Goal: Transaction & Acquisition: Purchase product/service

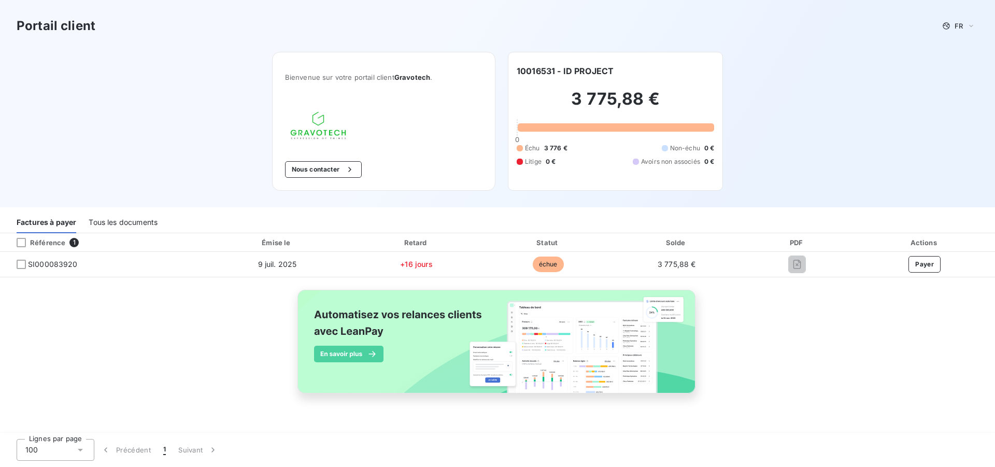
click at [777, 338] on div "Référence 1 Émise le Retard Statut Solde PDF Actions SI000083920 [DATE] +16 jou…" at bounding box center [497, 325] width 995 height 184
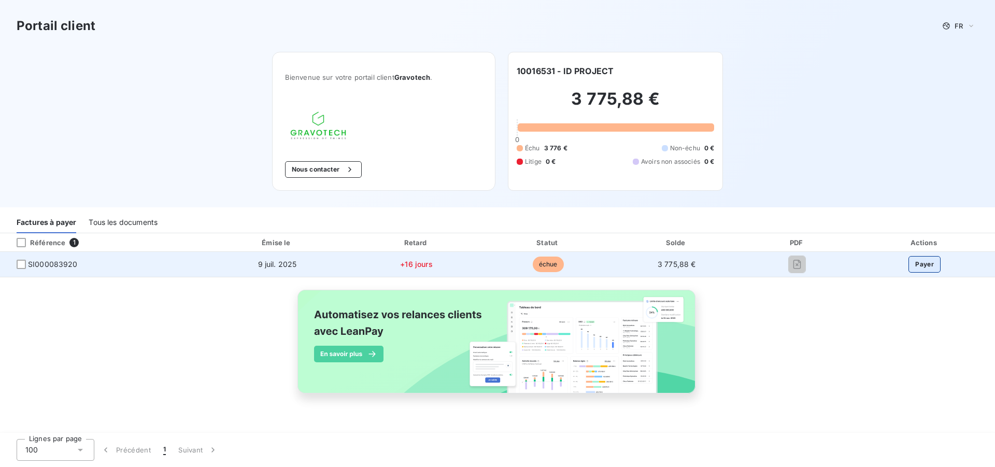
click at [918, 268] on button "Payer" at bounding box center [925, 264] width 32 height 17
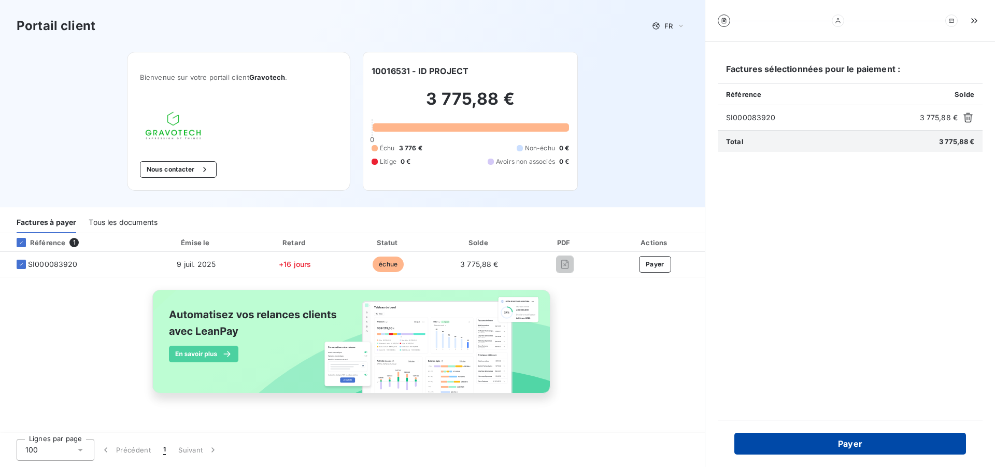
click at [862, 447] on button "Payer" at bounding box center [850, 444] width 232 height 22
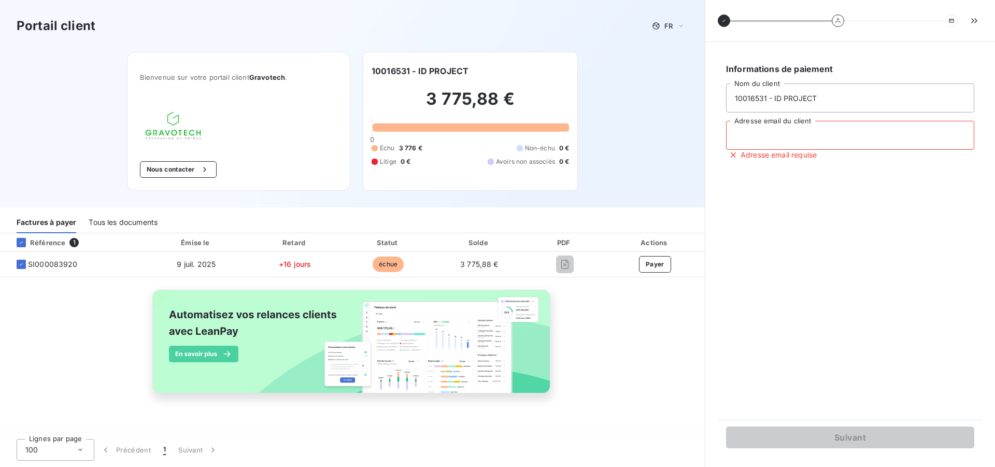
click at [763, 140] on input "Adresse email du client" at bounding box center [850, 135] width 248 height 29
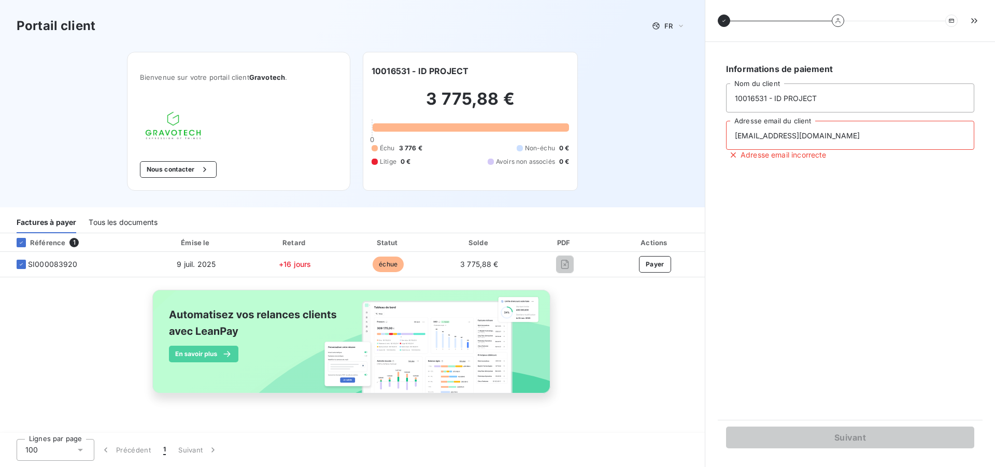
type input "[EMAIL_ADDRESS][DOMAIN_NAME]"
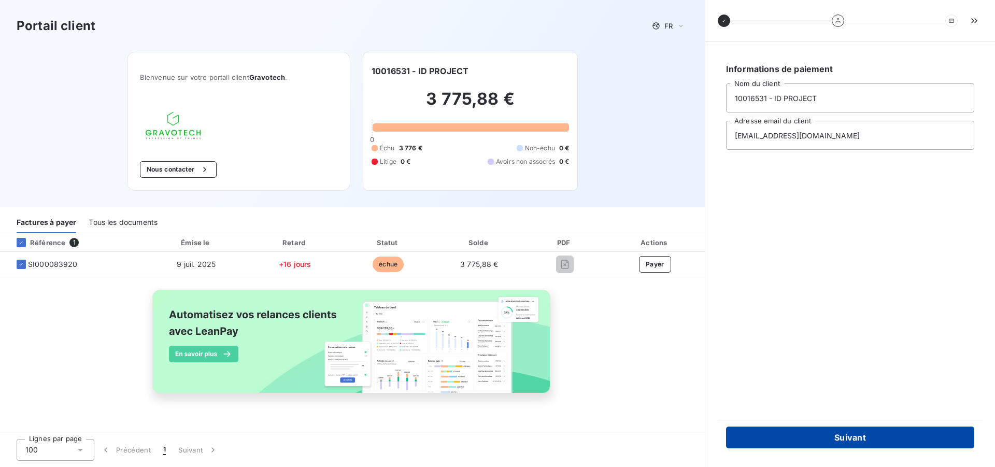
click at [840, 437] on button "Suivant" at bounding box center [850, 438] width 248 height 22
